Goal: Task Accomplishment & Management: Complete application form

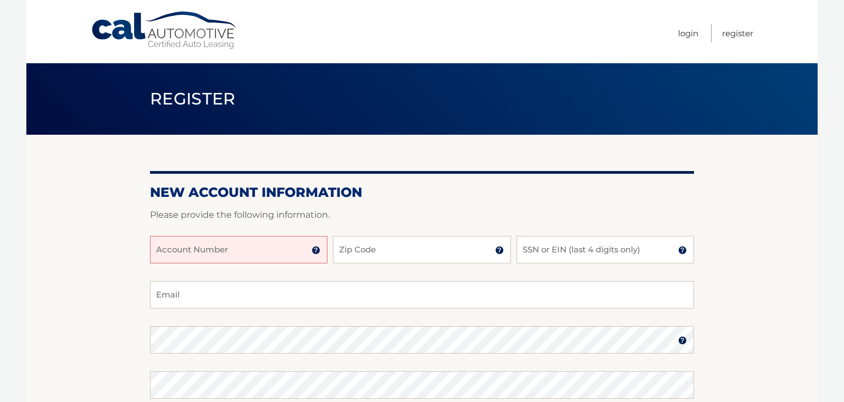
click at [255, 252] on input "Account Number" at bounding box center [238, 249] width 177 height 27
click at [316, 249] on img at bounding box center [316, 250] width 9 height 9
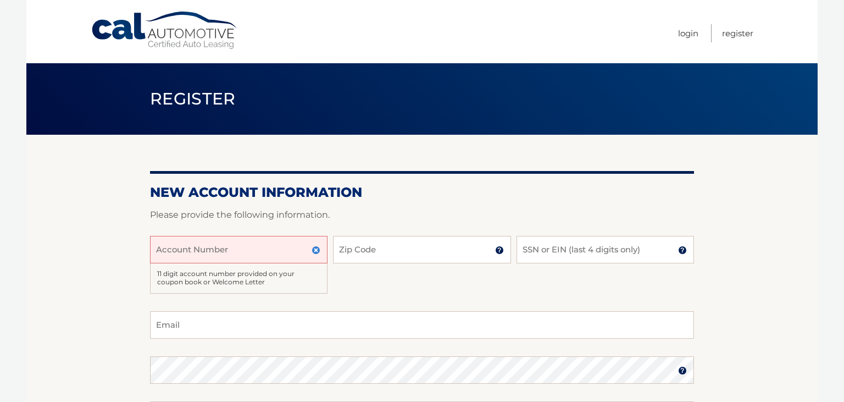
click at [234, 246] on input "Account Number" at bounding box center [238, 249] width 177 height 27
click at [373, 208] on p "Please provide the following information." at bounding box center [422, 214] width 544 height 15
click at [432, 253] on input "Zip Code" at bounding box center [421, 249] width 177 height 27
click at [302, 329] on input "Email" at bounding box center [422, 324] width 544 height 27
click at [390, 254] on input "Zip Code" at bounding box center [421, 249] width 177 height 27
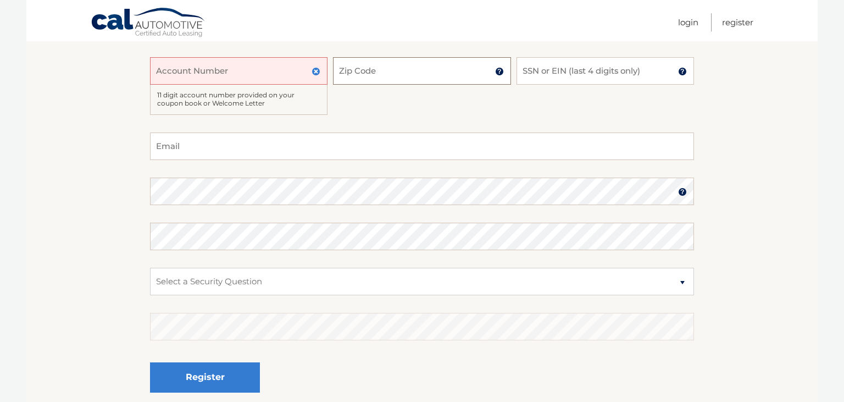
scroll to position [159, 0]
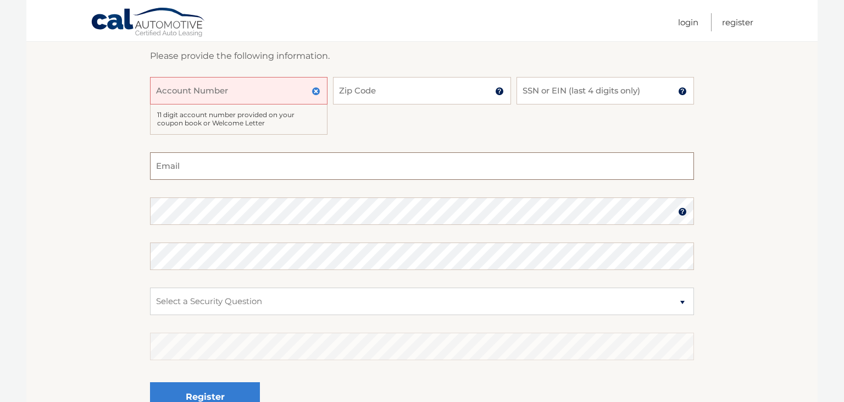
click at [203, 165] on input "Email" at bounding box center [422, 165] width 544 height 27
click at [435, 133] on div "Account Number 11 digit account number provided on your coupon book or Welcome …" at bounding box center [422, 114] width 544 height 75
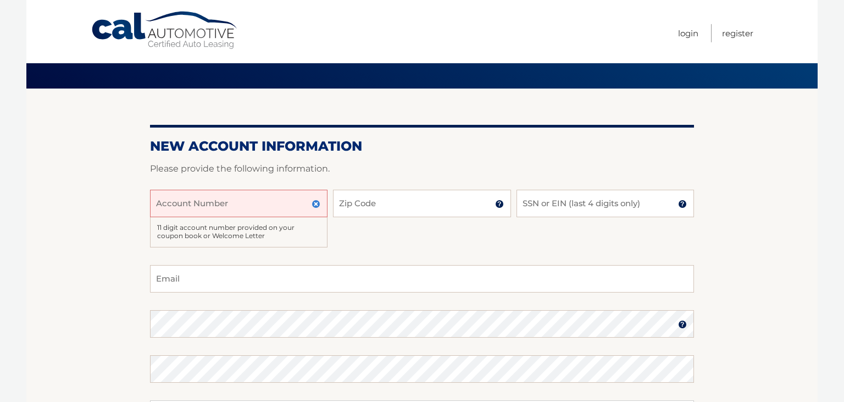
scroll to position [0, 0]
